Goal: Task Accomplishment & Management: Complete application form

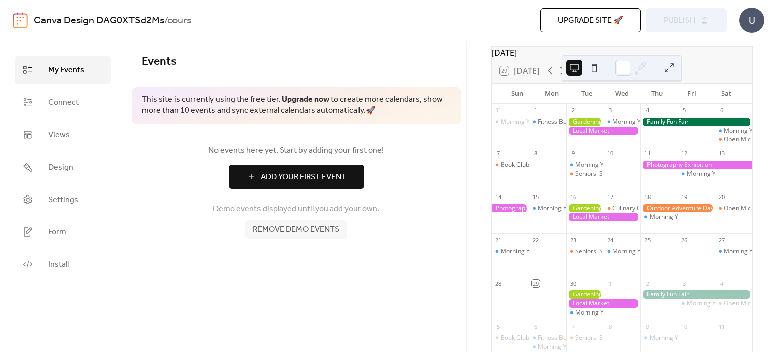
scroll to position [51, 0]
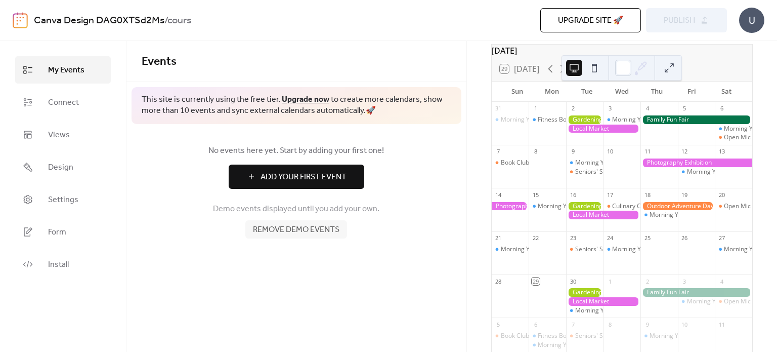
click at [581, 124] on div at bounding box center [584, 119] width 37 height 9
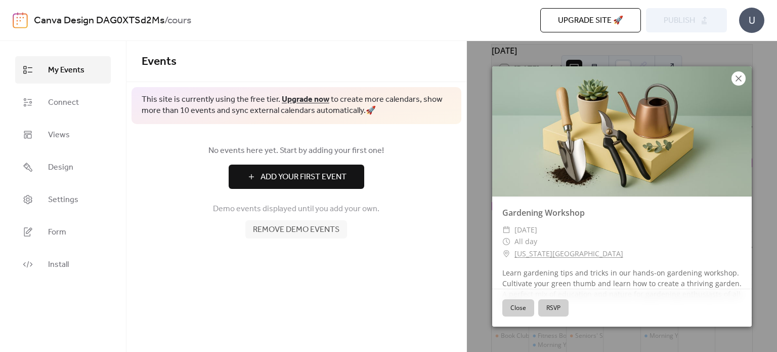
click at [737, 78] on icon at bounding box center [739, 78] width 12 height 12
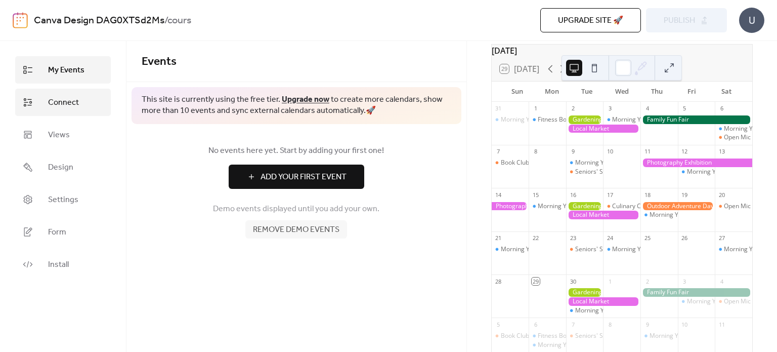
click at [84, 113] on link "Connect" at bounding box center [63, 102] width 96 height 27
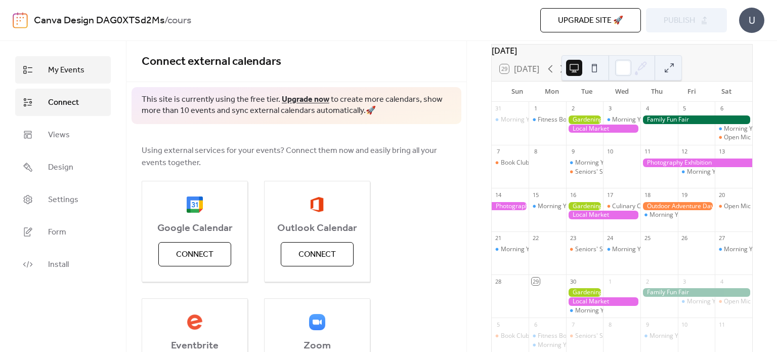
click at [79, 75] on span "My Events" at bounding box center [66, 70] width 36 height 12
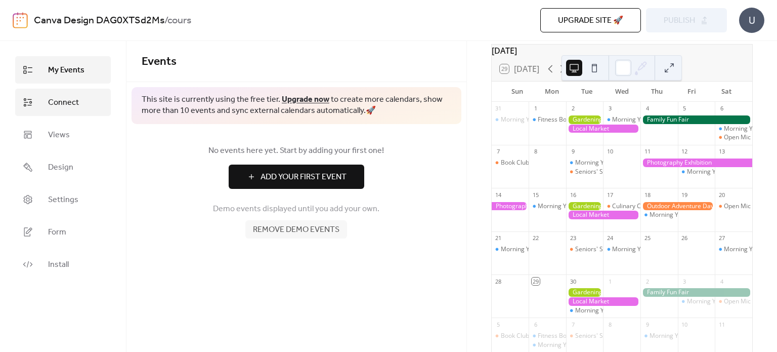
click at [80, 103] on link "Connect" at bounding box center [63, 102] width 96 height 27
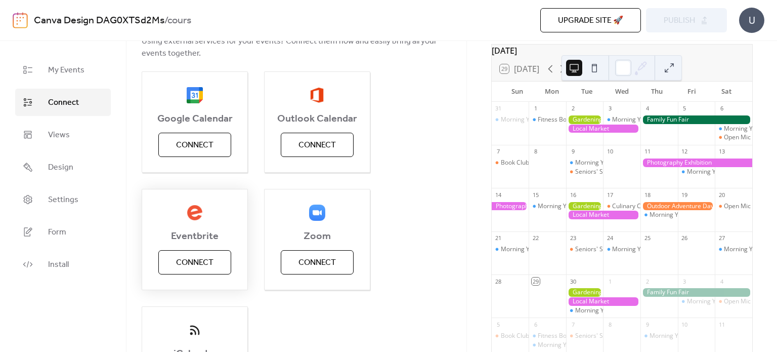
scroll to position [101, 0]
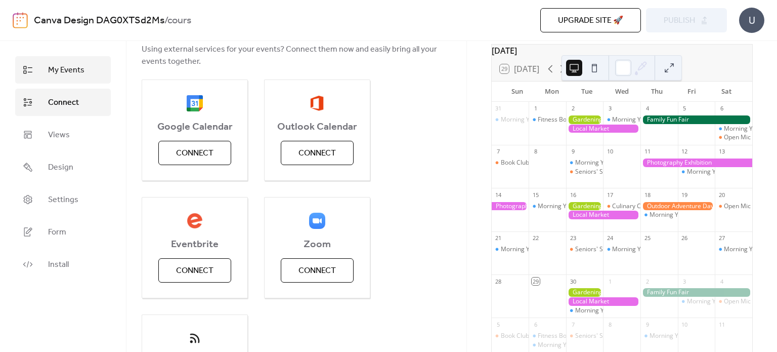
click at [69, 64] on span "My Events" at bounding box center [66, 70] width 36 height 12
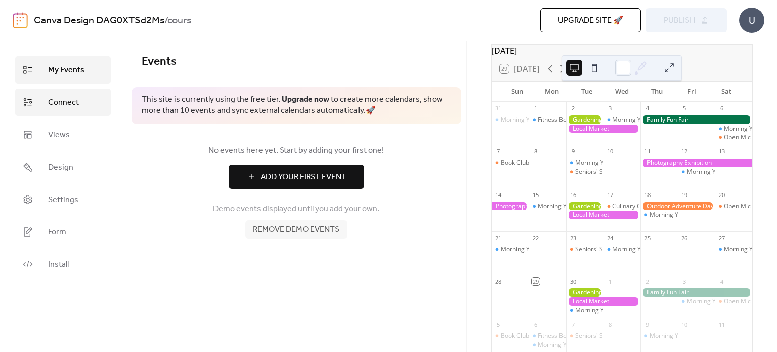
click at [56, 100] on span "Connect" at bounding box center [63, 103] width 31 height 12
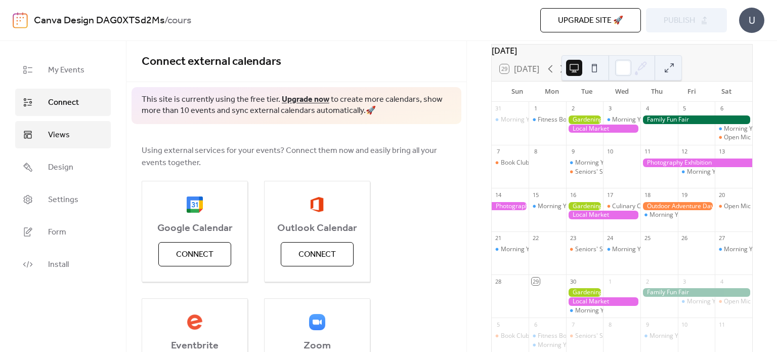
click at [57, 132] on span "Views" at bounding box center [59, 135] width 22 height 12
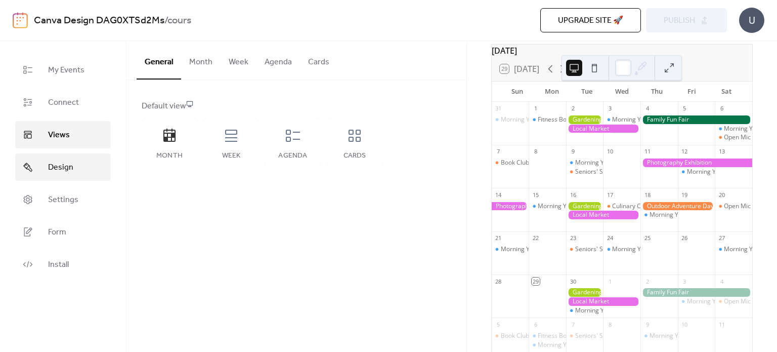
click at [72, 169] on span "Design" at bounding box center [60, 167] width 25 height 12
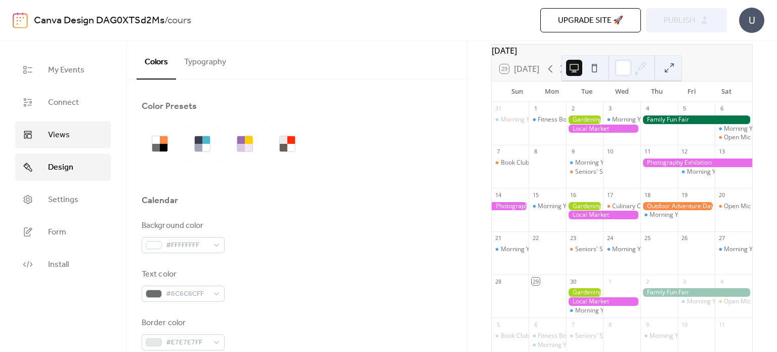
click at [70, 135] on link "Views" at bounding box center [63, 134] width 96 height 27
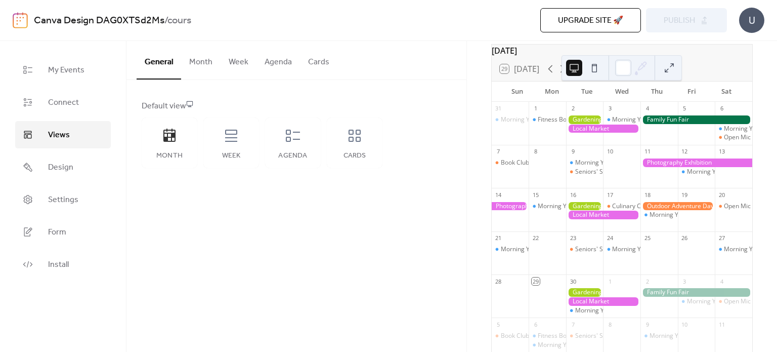
click at [597, 68] on button at bounding box center [595, 68] width 16 height 16
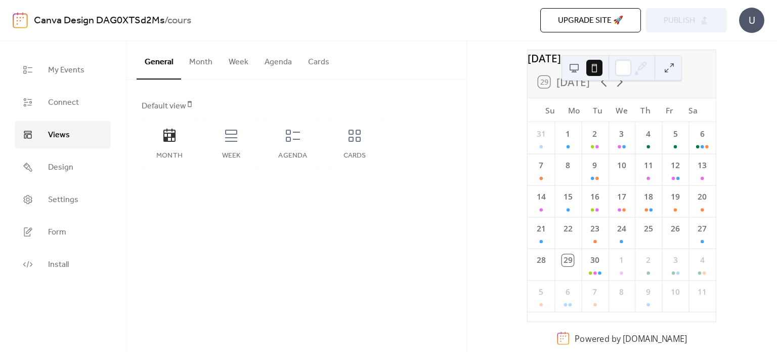
click at [579, 61] on button at bounding box center [574, 68] width 16 height 16
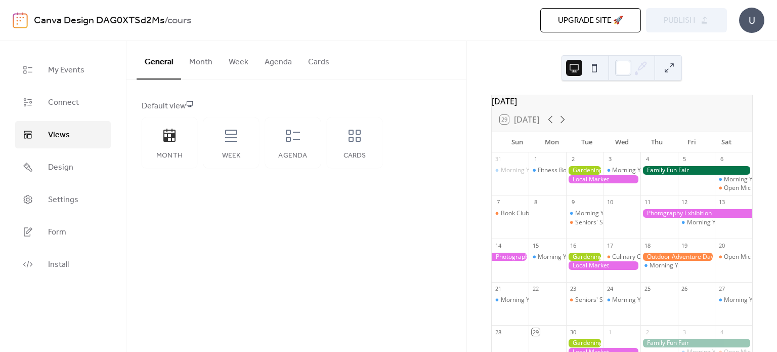
click at [589, 175] on div at bounding box center [584, 170] width 37 height 9
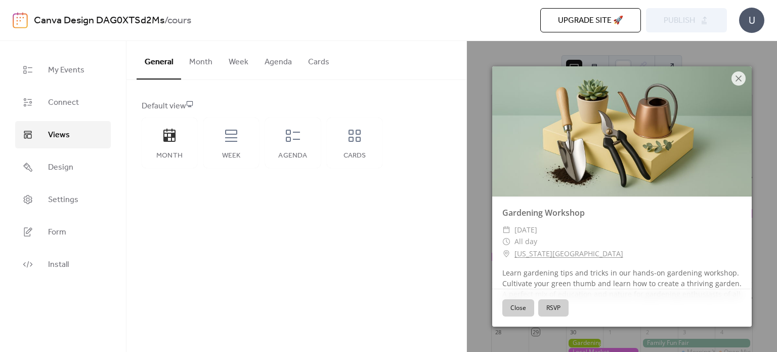
click at [558, 302] on button "RSVP" at bounding box center [553, 307] width 30 height 17
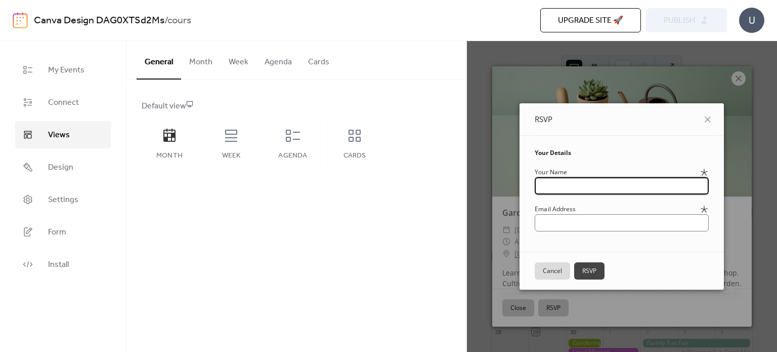
click at [710, 115] on div "RSVP" at bounding box center [622, 119] width 204 height 32
click at [714, 118] on icon at bounding box center [708, 119] width 12 height 12
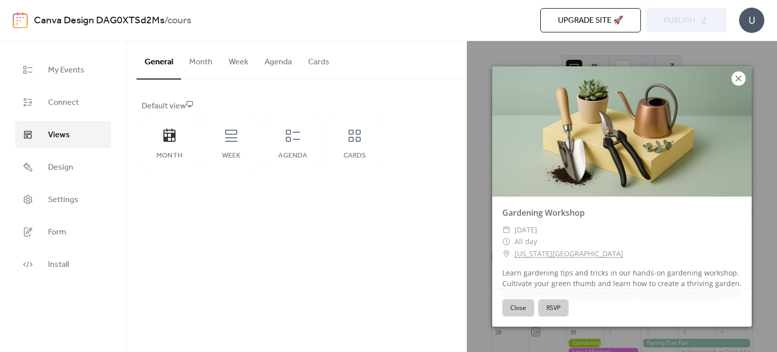
drag, startPoint x: 732, startPoint y: 91, endPoint x: 738, endPoint y: 82, distance: 10.4
click at [736, 86] on div at bounding box center [622, 131] width 260 height 130
click at [738, 82] on icon at bounding box center [739, 78] width 12 height 12
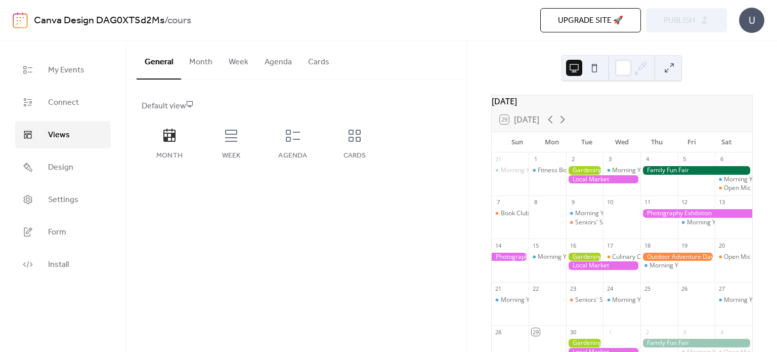
click at [645, 62] on icon at bounding box center [643, 66] width 8 height 8
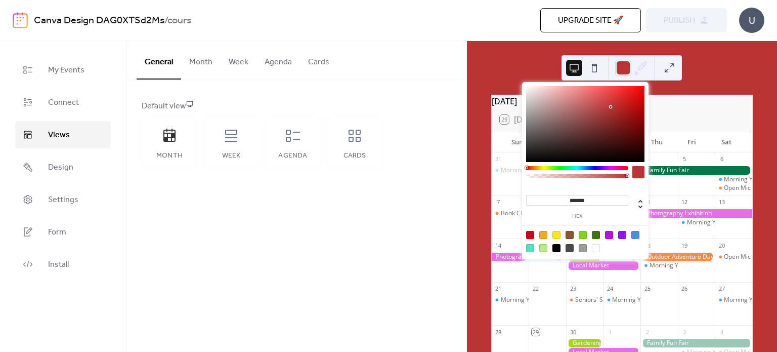
type input "*******"
drag, startPoint x: 604, startPoint y: 114, endPoint x: 633, endPoint y: 86, distance: 40.1
click at [633, 86] on div at bounding box center [585, 124] width 118 height 76
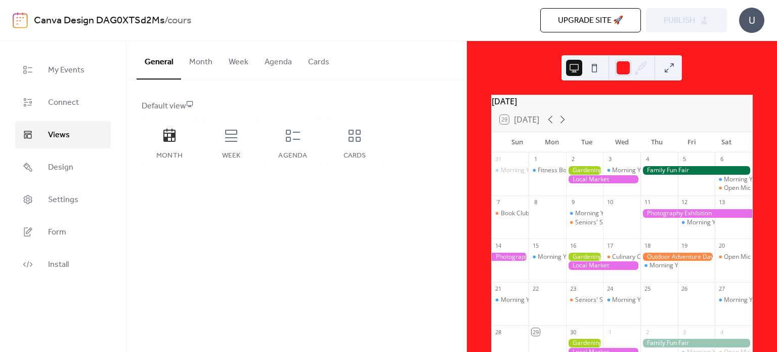
click at [712, 77] on div "[DATE] 29 [DATE] Sun Mon Tue Wed Thu Fri Sat 31 Morning Yoga Bliss 1 Fitness Bo…" at bounding box center [622, 196] width 310 height 311
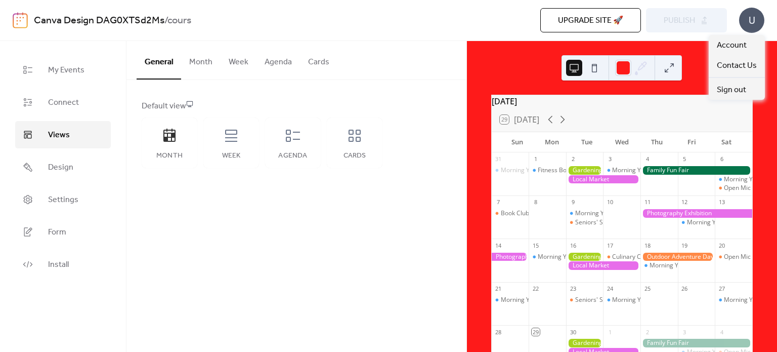
click at [748, 30] on div "U" at bounding box center [751, 20] width 25 height 25
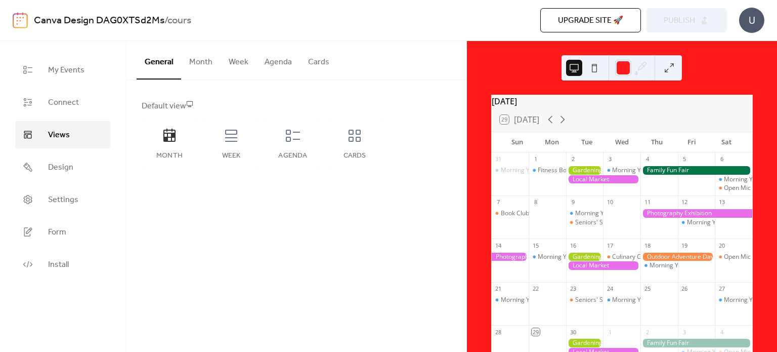
click at [686, 89] on div "[DATE] 29 [DATE] Sun Mon Tue Wed Thu Fri Sat 31 Morning Yoga Bliss 1 Fitness Bo…" at bounding box center [622, 196] width 310 height 311
click at [213, 62] on button "Month" at bounding box center [200, 59] width 39 height 37
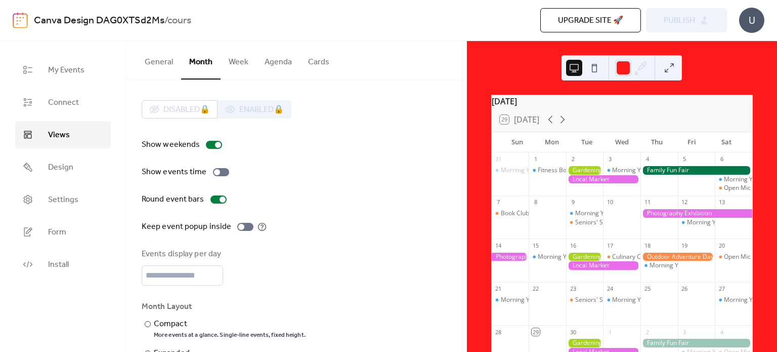
click at [241, 59] on button "Week" at bounding box center [239, 59] width 36 height 37
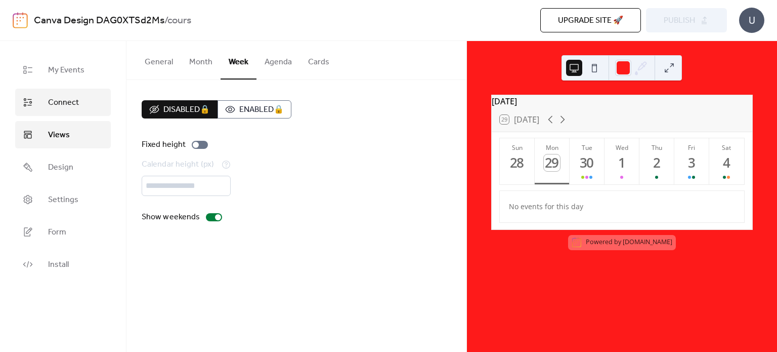
click at [102, 106] on link "Connect" at bounding box center [63, 102] width 96 height 27
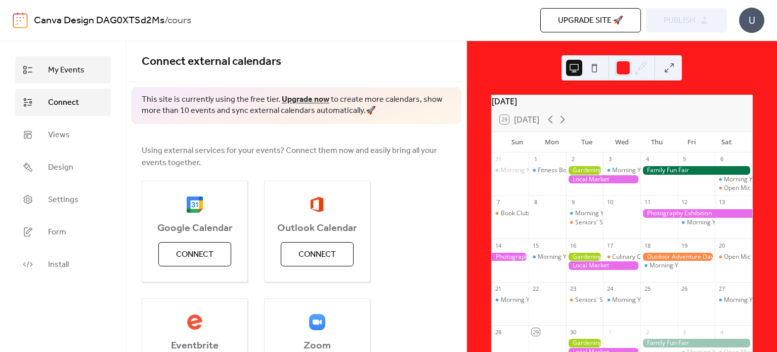
click at [89, 58] on link "My Events" at bounding box center [63, 69] width 96 height 27
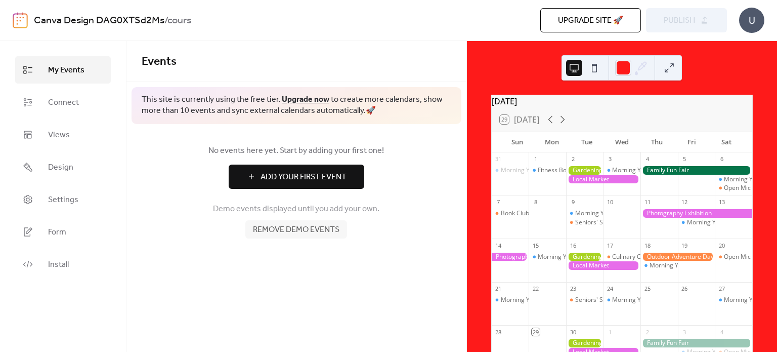
click at [336, 181] on span "Add Your First Event" at bounding box center [304, 177] width 86 height 12
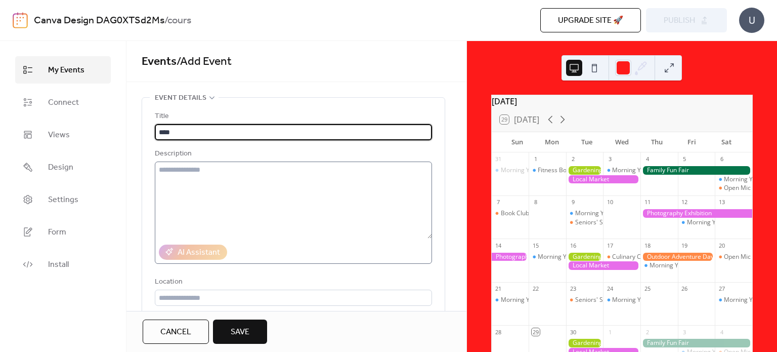
type input "****"
click at [223, 176] on textarea at bounding box center [293, 199] width 277 height 77
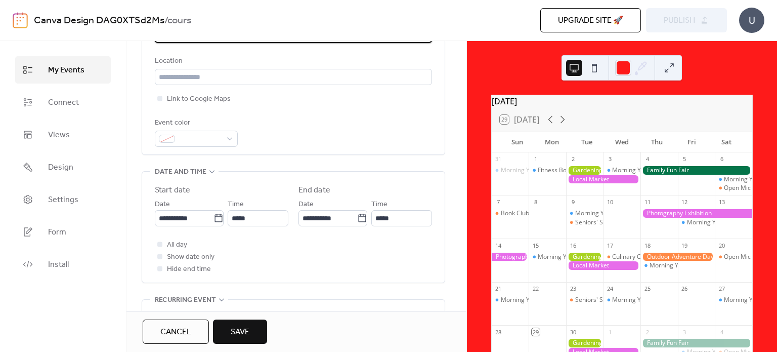
scroll to position [253, 0]
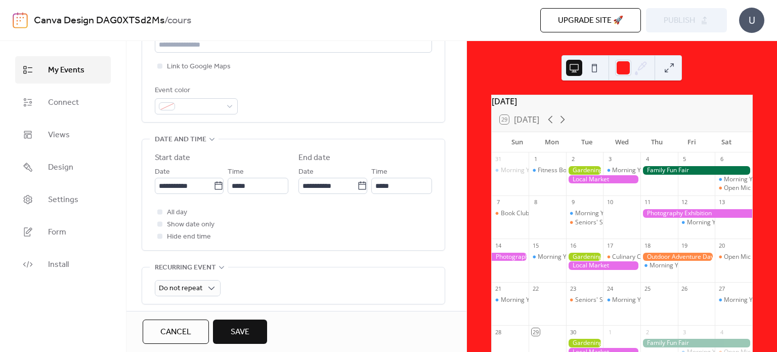
type textarea "*"
click at [242, 323] on button "Save" at bounding box center [240, 331] width 54 height 24
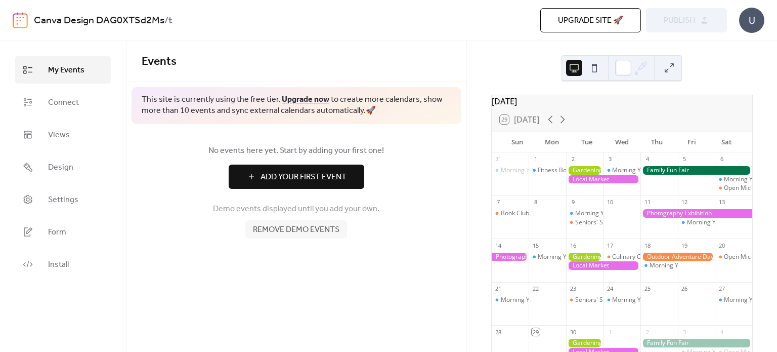
click at [320, 179] on span "Add Your First Event" at bounding box center [304, 177] width 86 height 12
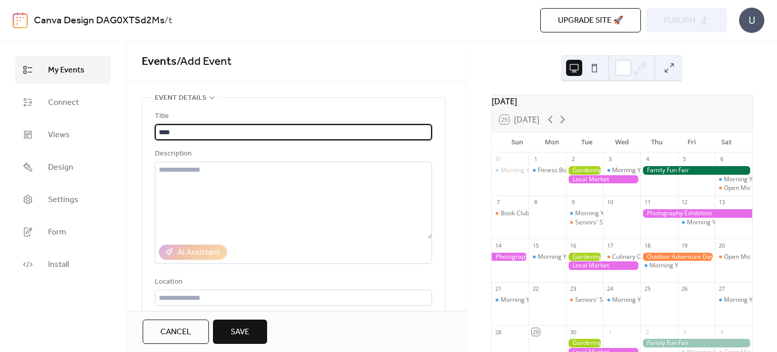
type input "****"
click at [263, 326] on button "Save" at bounding box center [240, 331] width 54 height 24
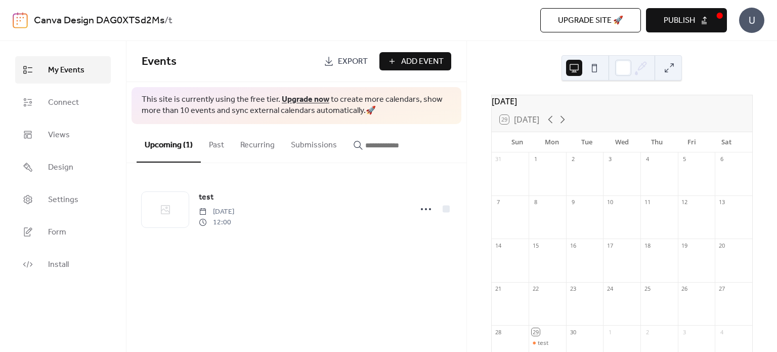
click at [700, 18] on button "Publish" at bounding box center [686, 20] width 81 height 24
